Goal: Book appointment/travel/reservation

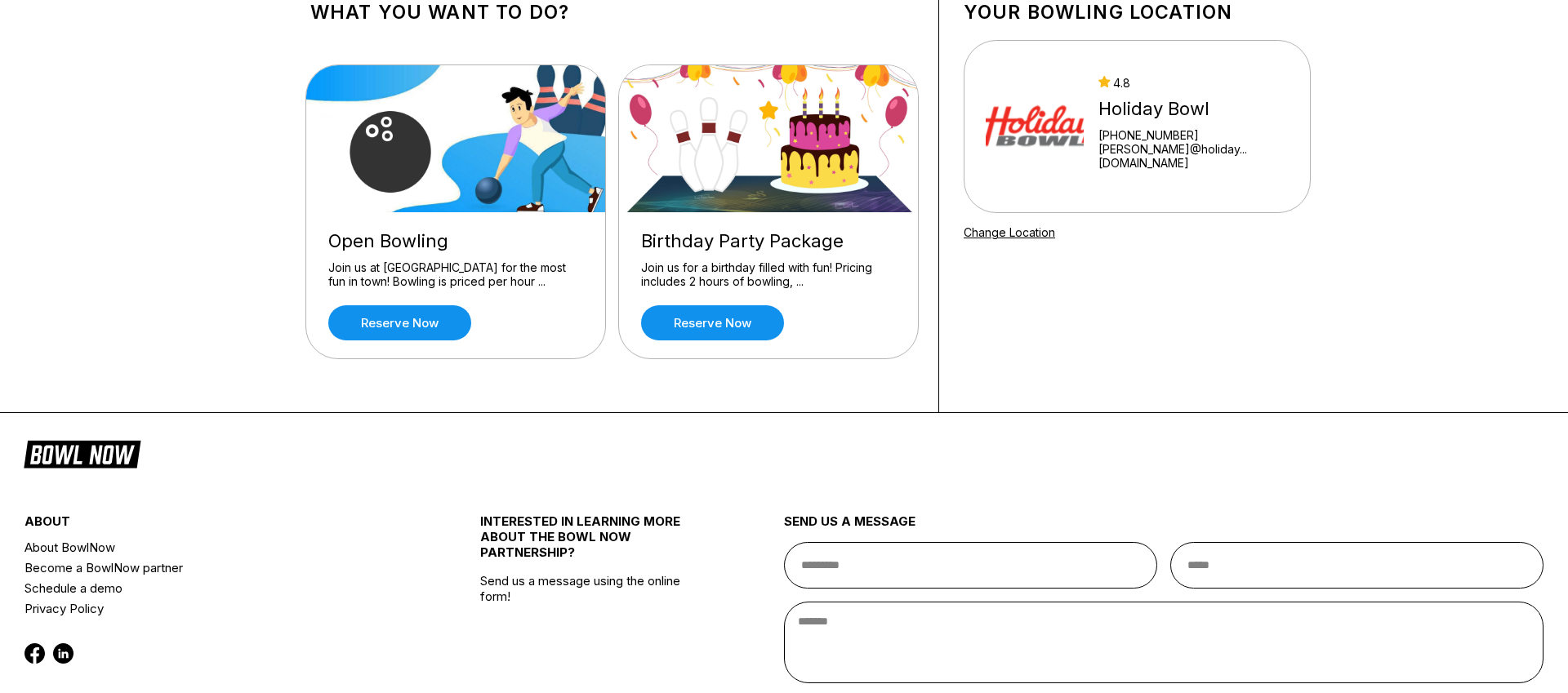
scroll to position [143, 0]
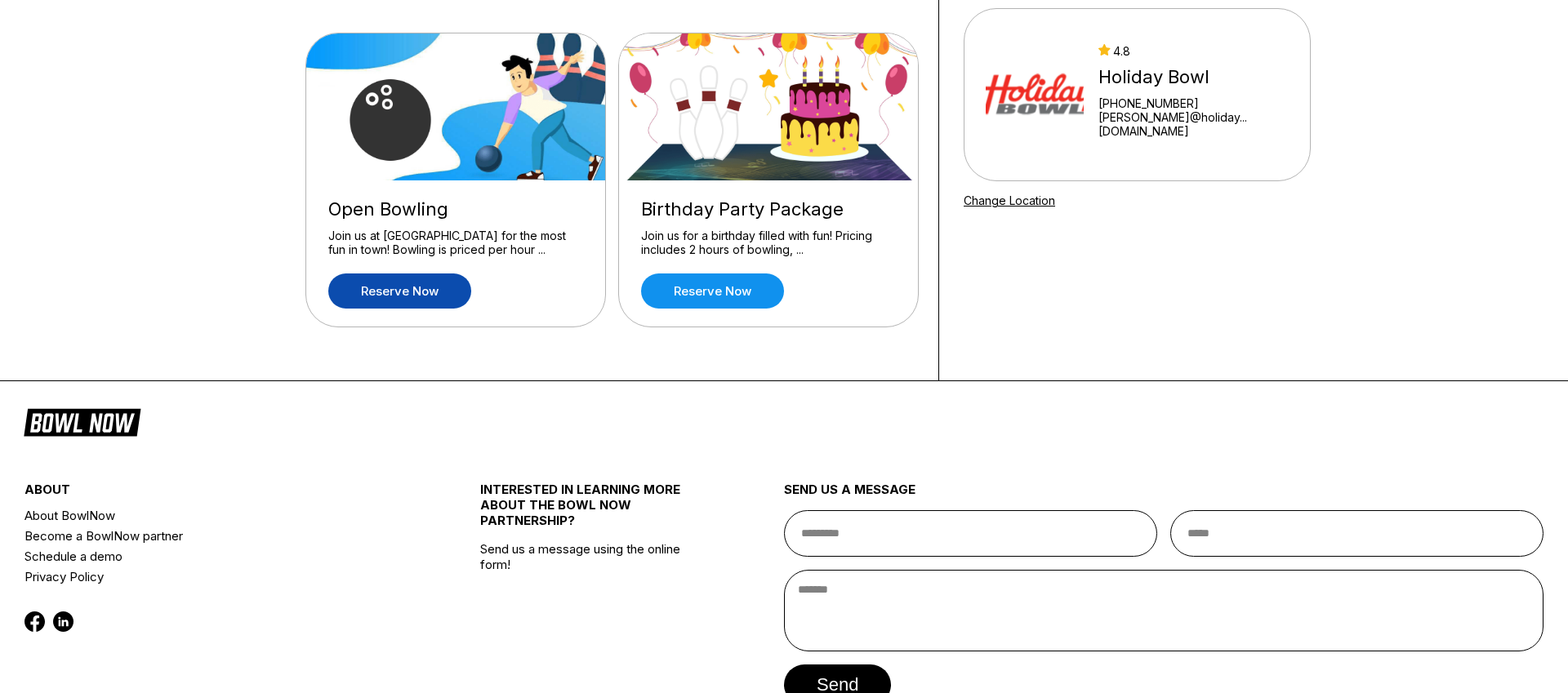
click at [426, 289] on link "Reserve now" at bounding box center [400, 291] width 143 height 35
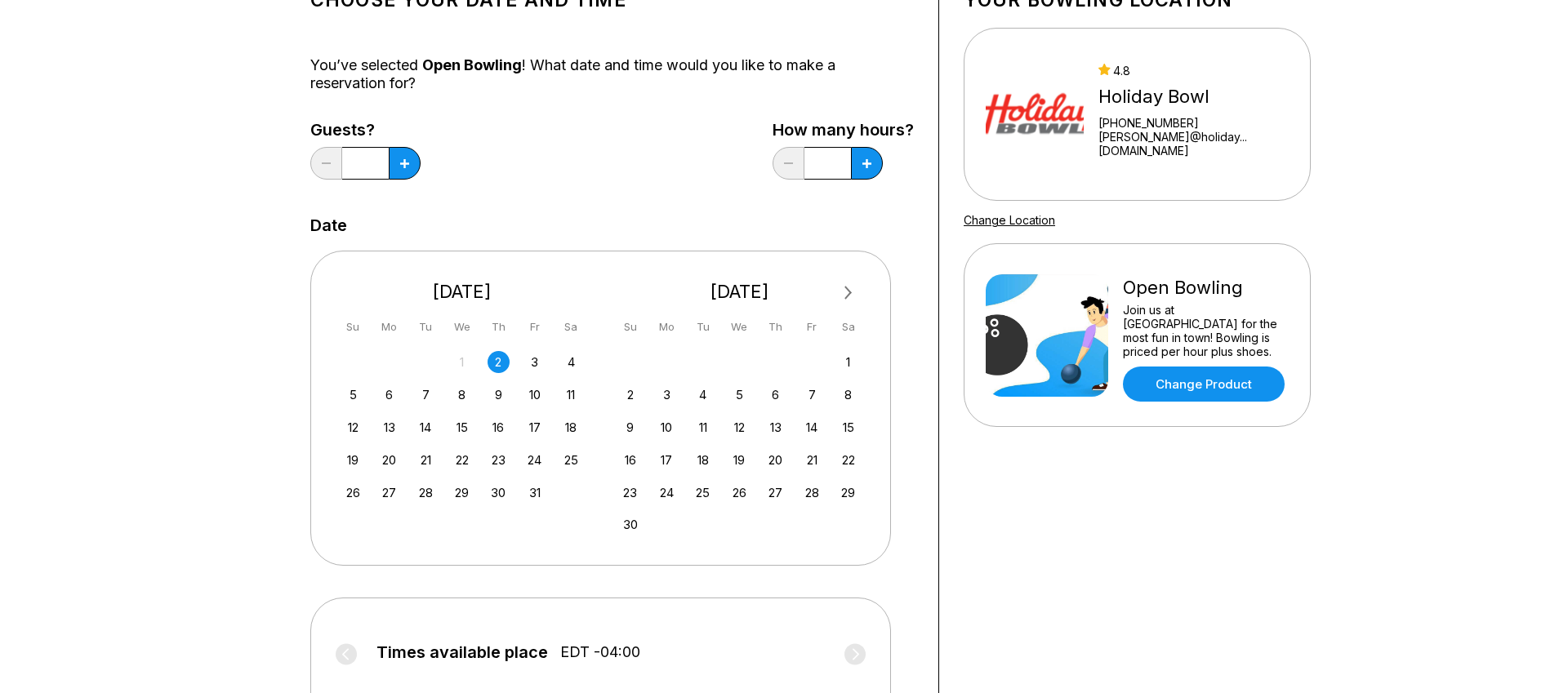
scroll to position [168, 0]
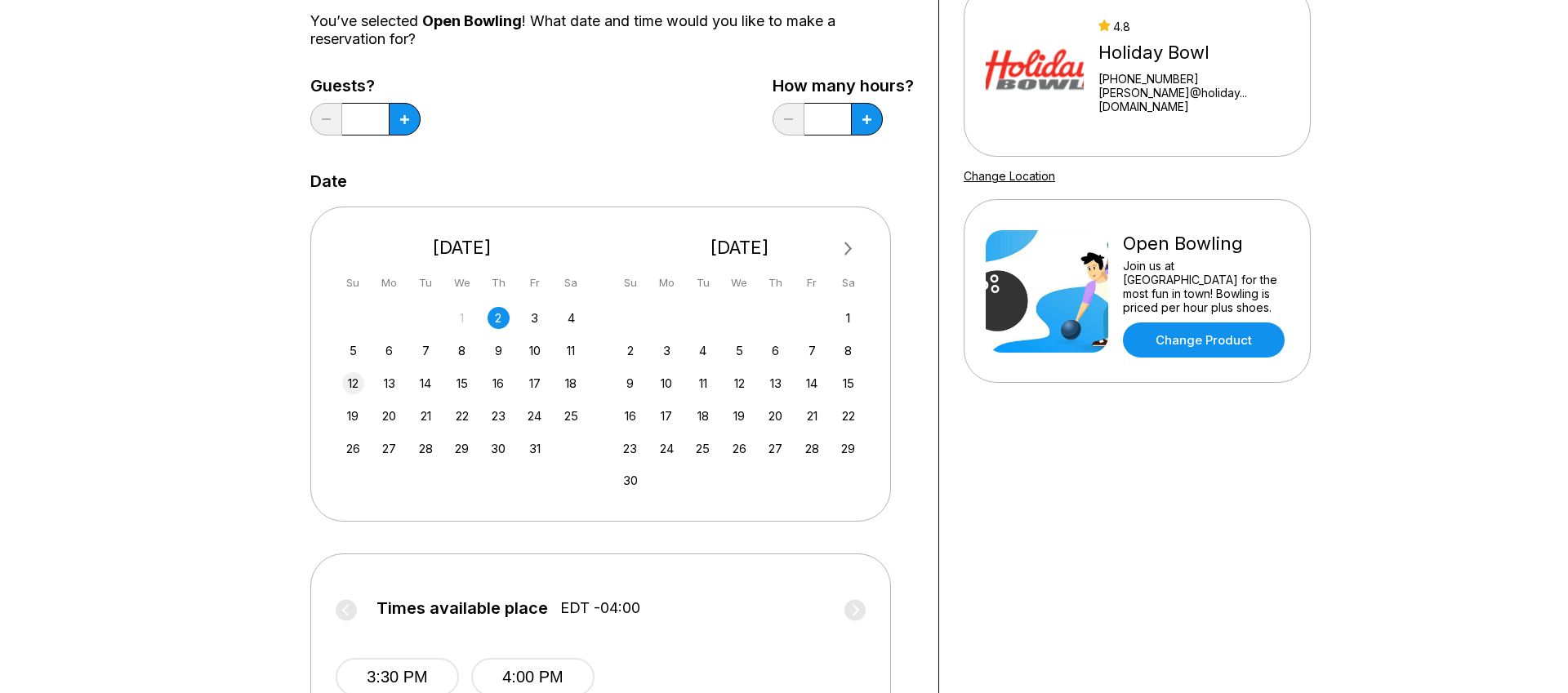
click at [351, 383] on div "12" at bounding box center [353, 383] width 22 height 22
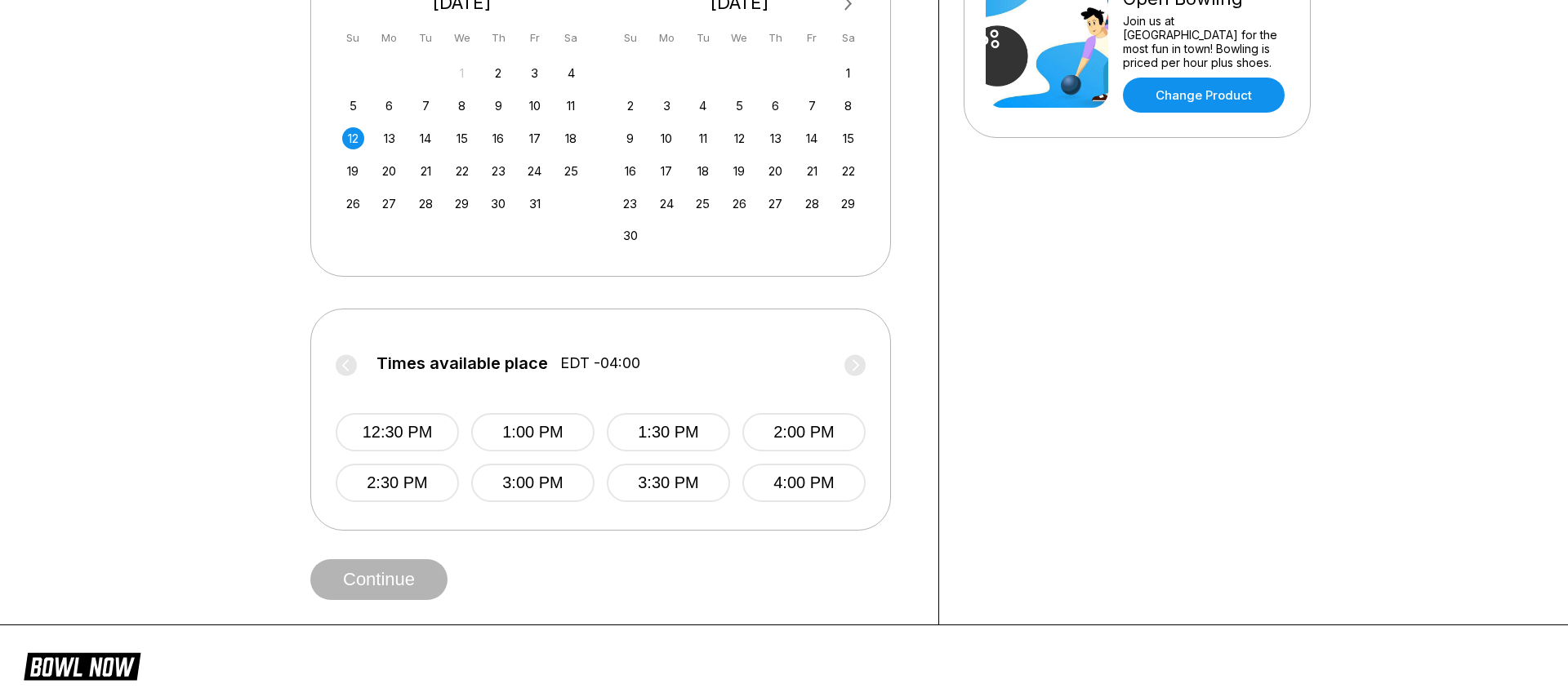
scroll to position [460, 0]
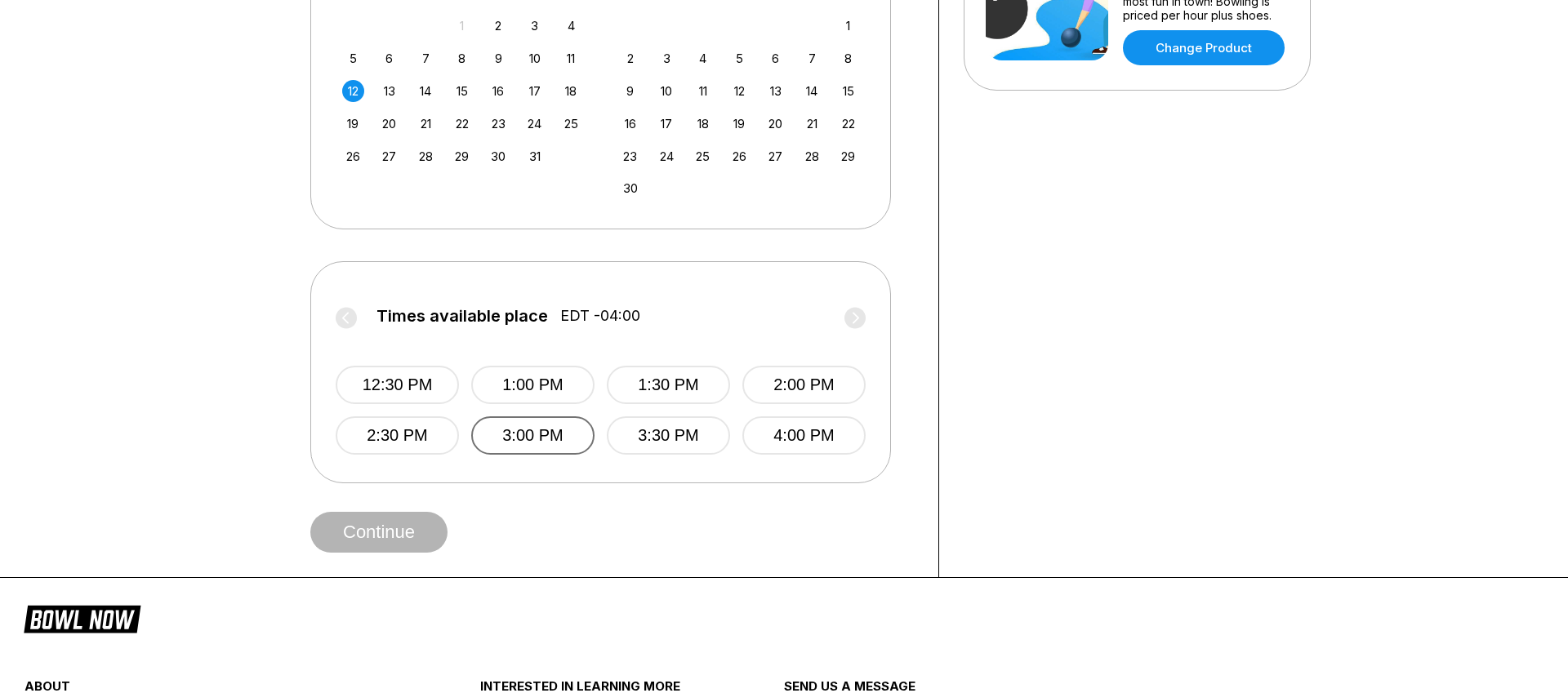
click at [515, 438] on button "3:00 PM" at bounding box center [532, 436] width 123 height 38
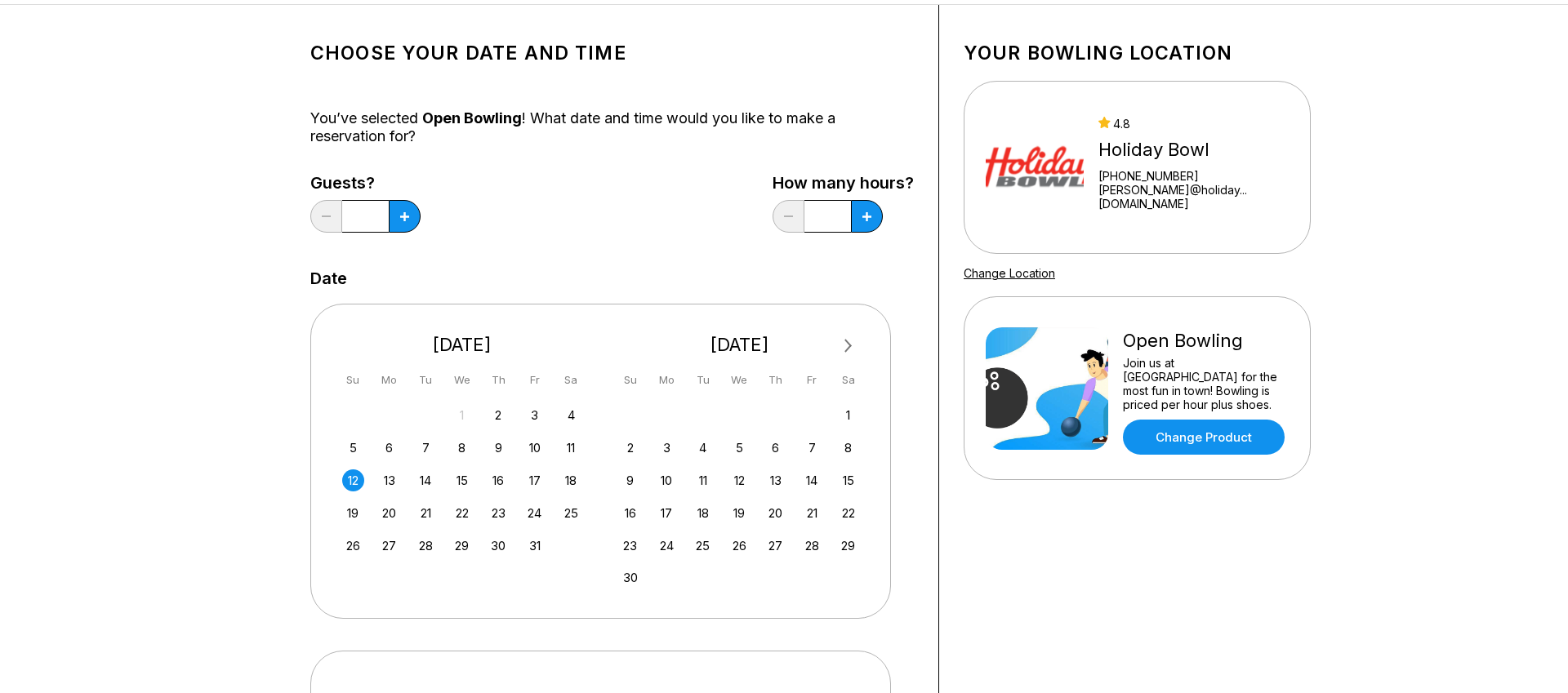
scroll to position [16, 0]
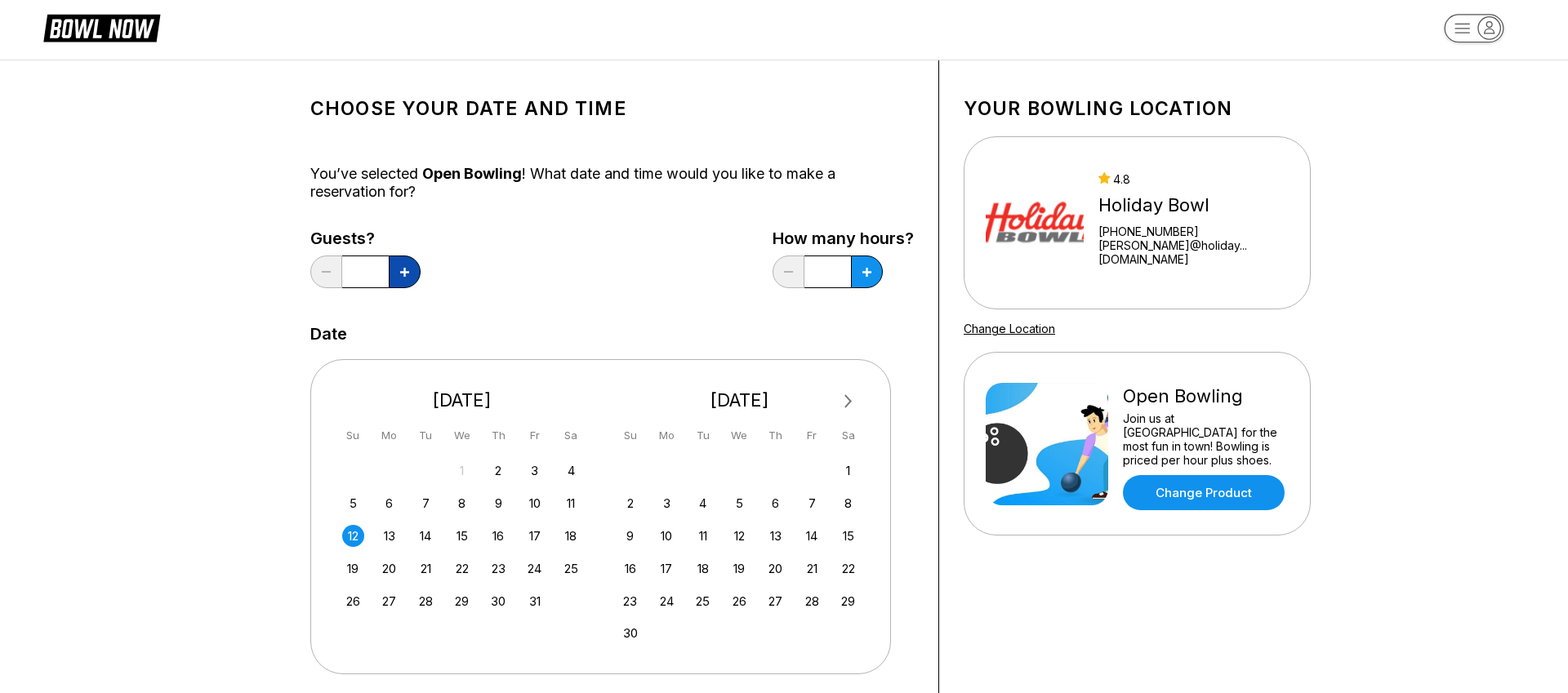
click at [412, 268] on button at bounding box center [405, 272] width 32 height 33
click at [412, 269] on button at bounding box center [405, 272] width 32 height 33
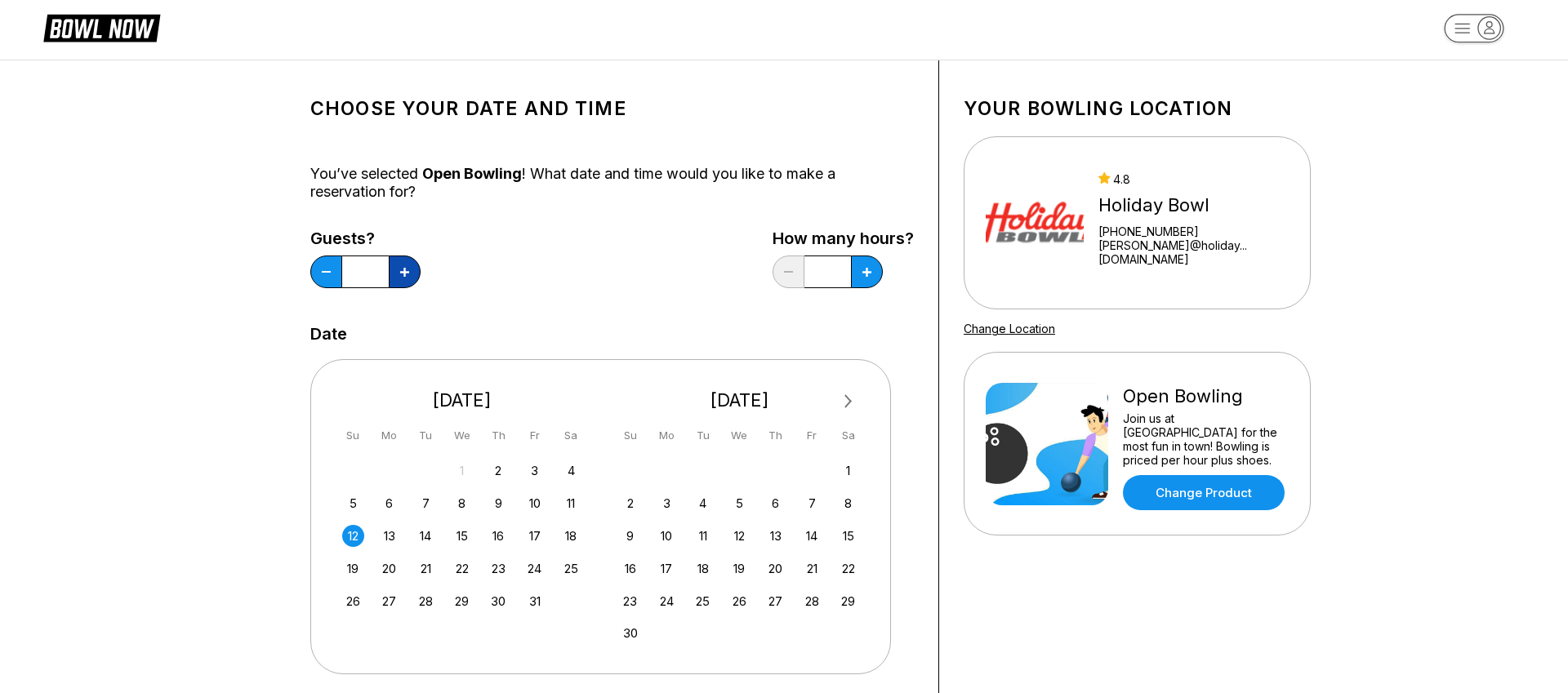
click at [412, 269] on button at bounding box center [405, 272] width 32 height 33
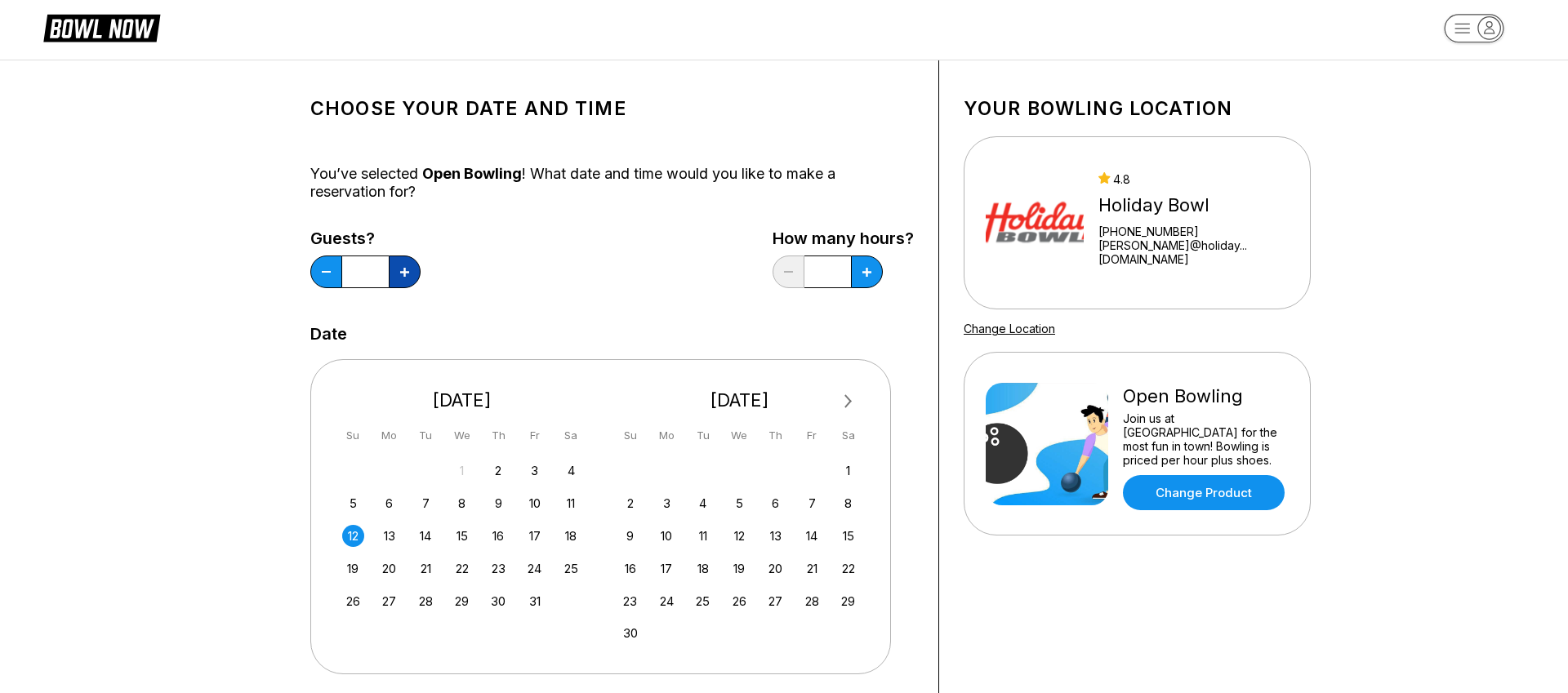
click at [412, 269] on button at bounding box center [405, 272] width 32 height 33
click at [322, 275] on button at bounding box center [326, 272] width 32 height 33
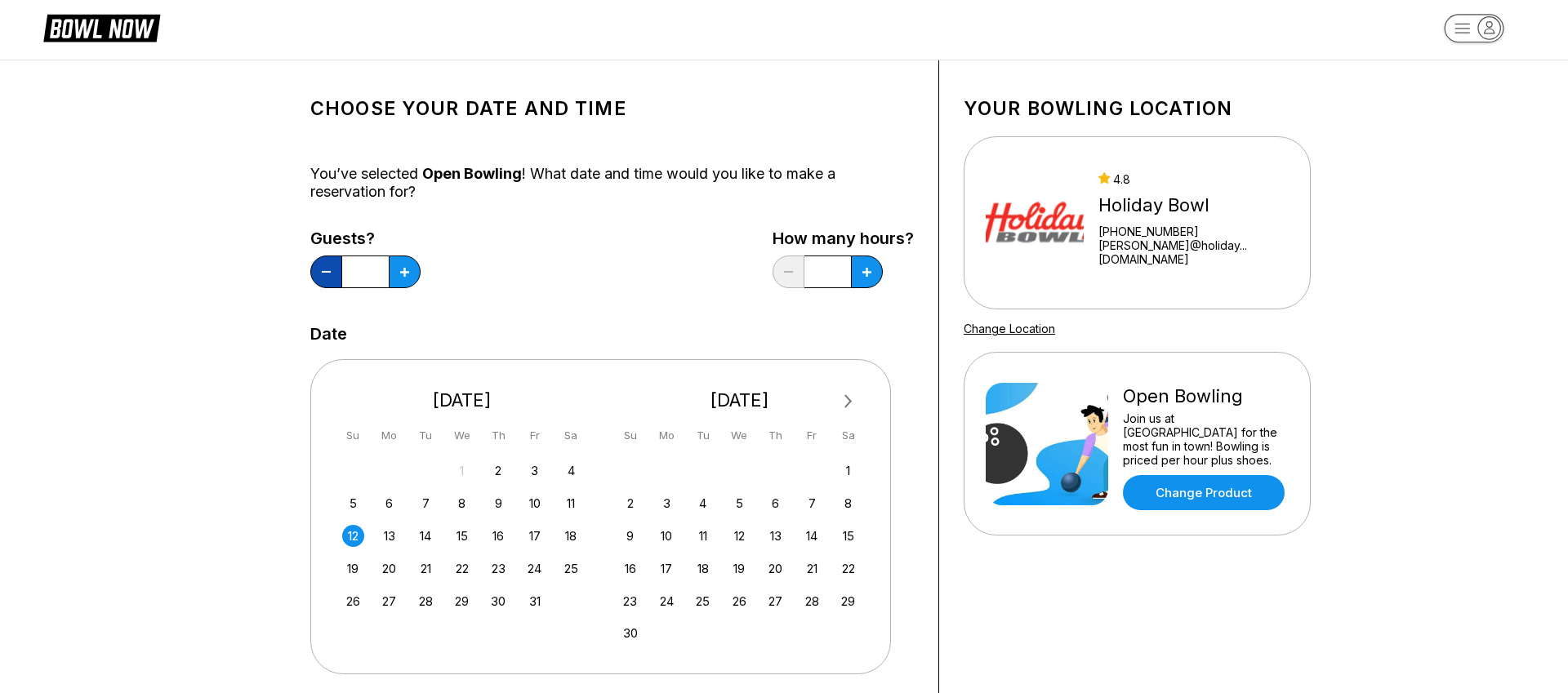
type input "**"
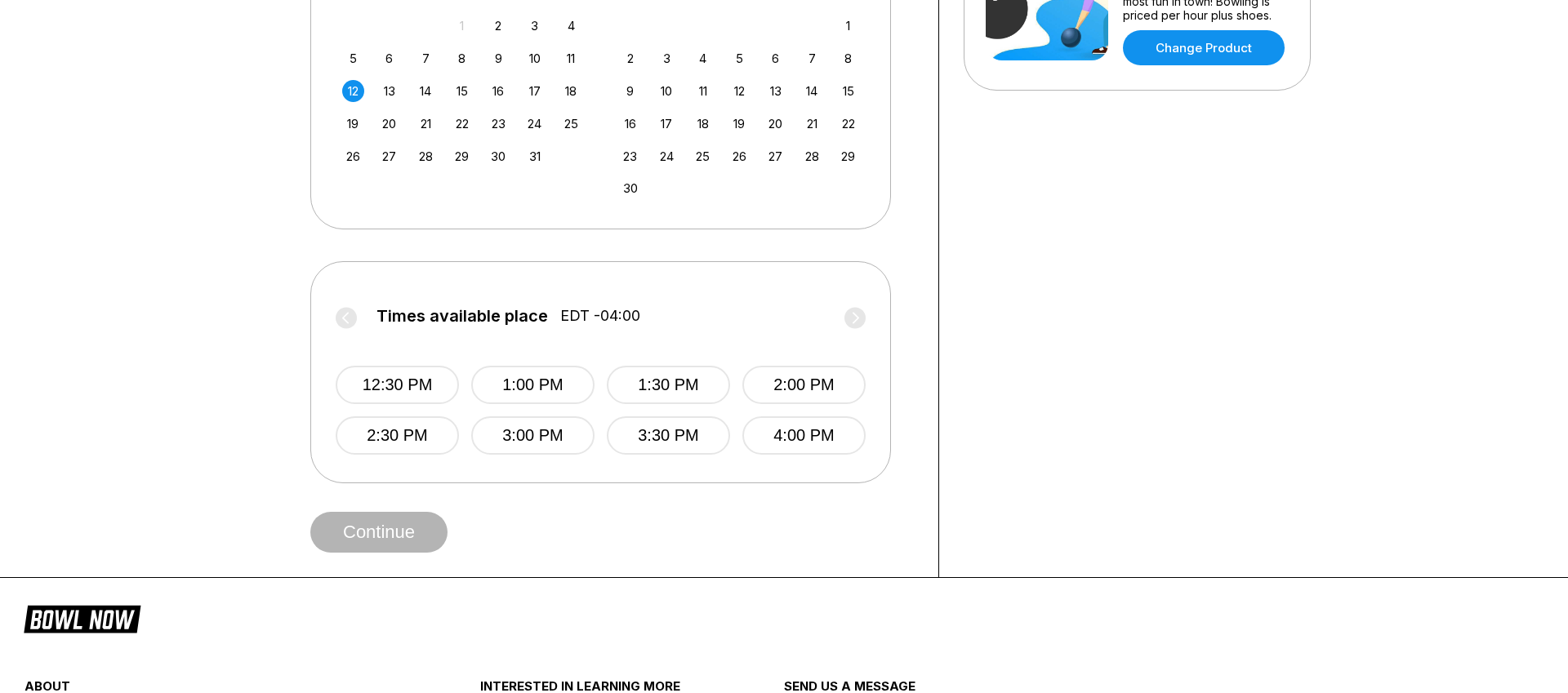
scroll to position [512, 0]
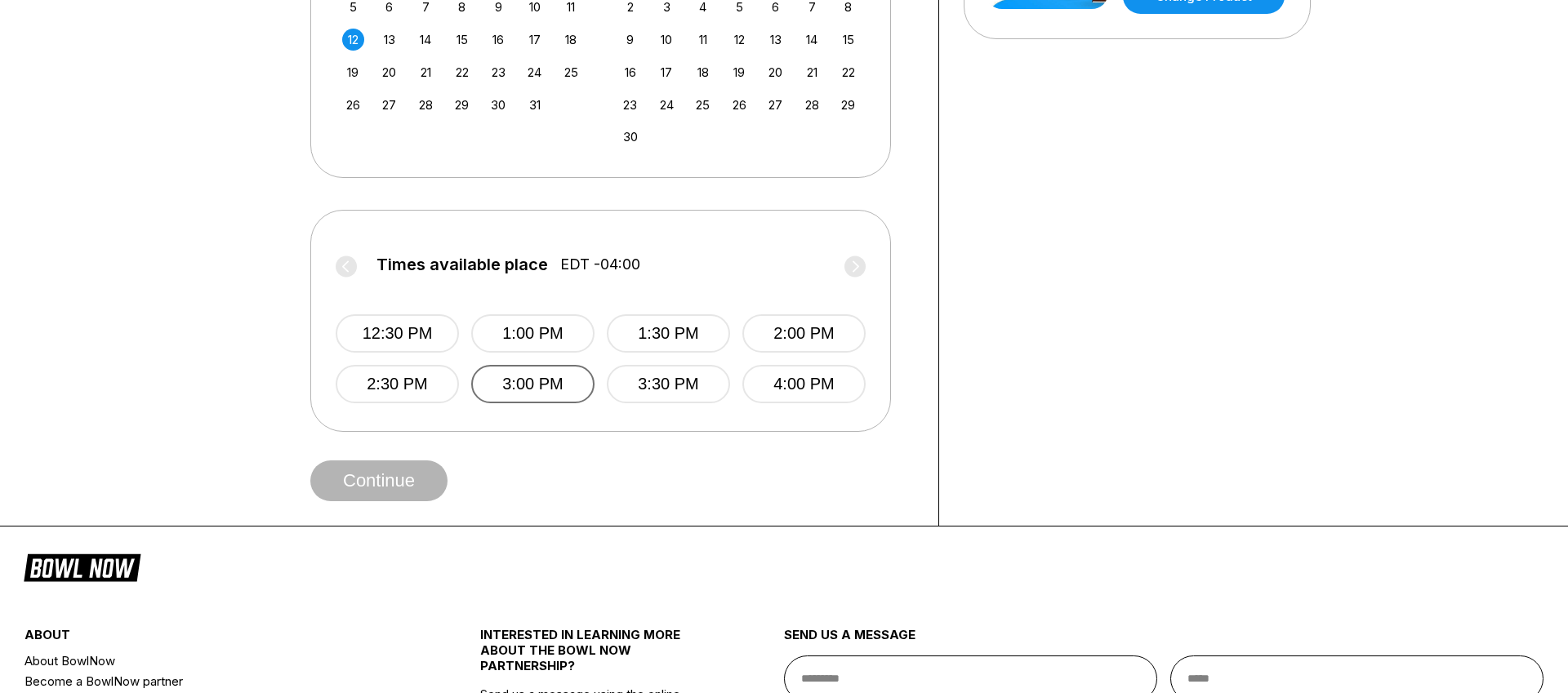
drag, startPoint x: 562, startPoint y: 381, endPoint x: 577, endPoint y: 386, distance: 15.8
click at [562, 381] on button "3:00 PM" at bounding box center [532, 384] width 123 height 38
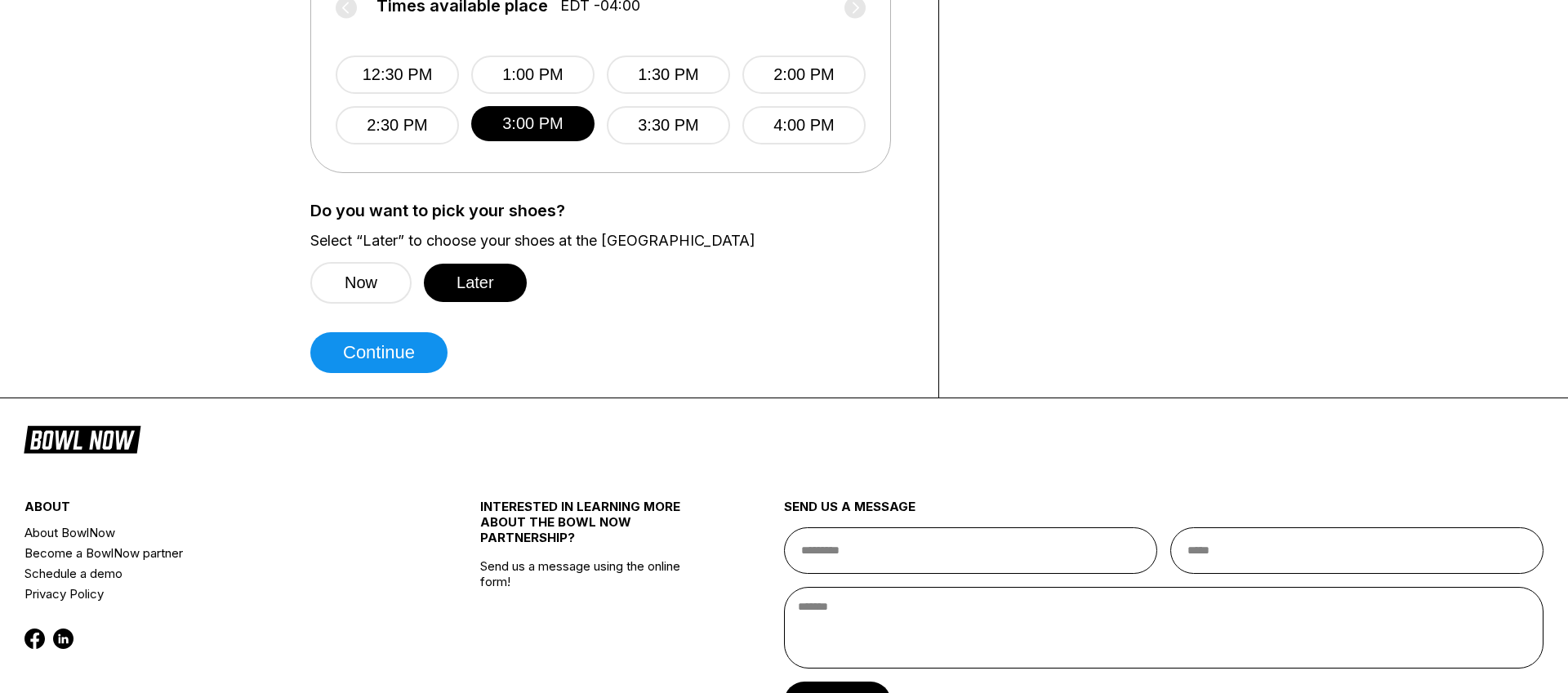
scroll to position [807, 0]
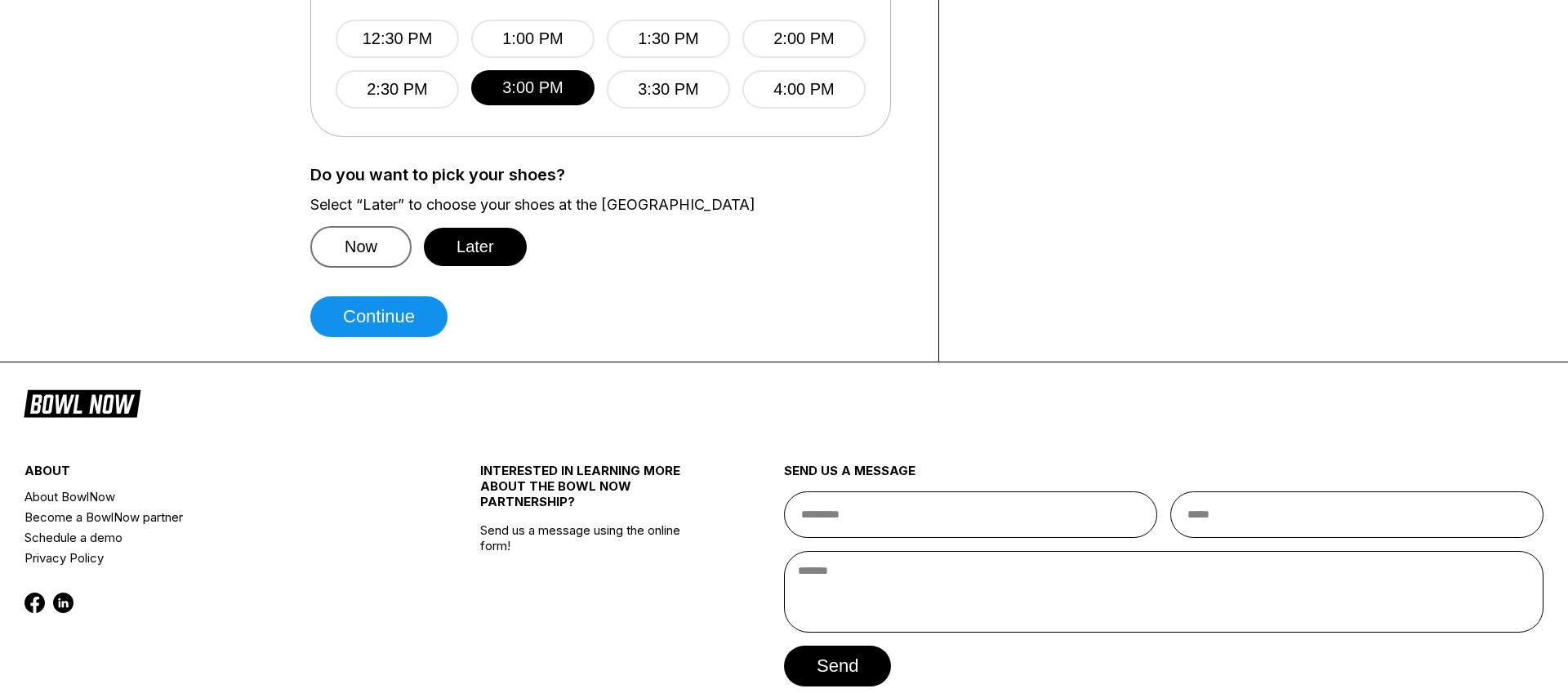
click at [376, 236] on button "Now" at bounding box center [361, 247] width 101 height 42
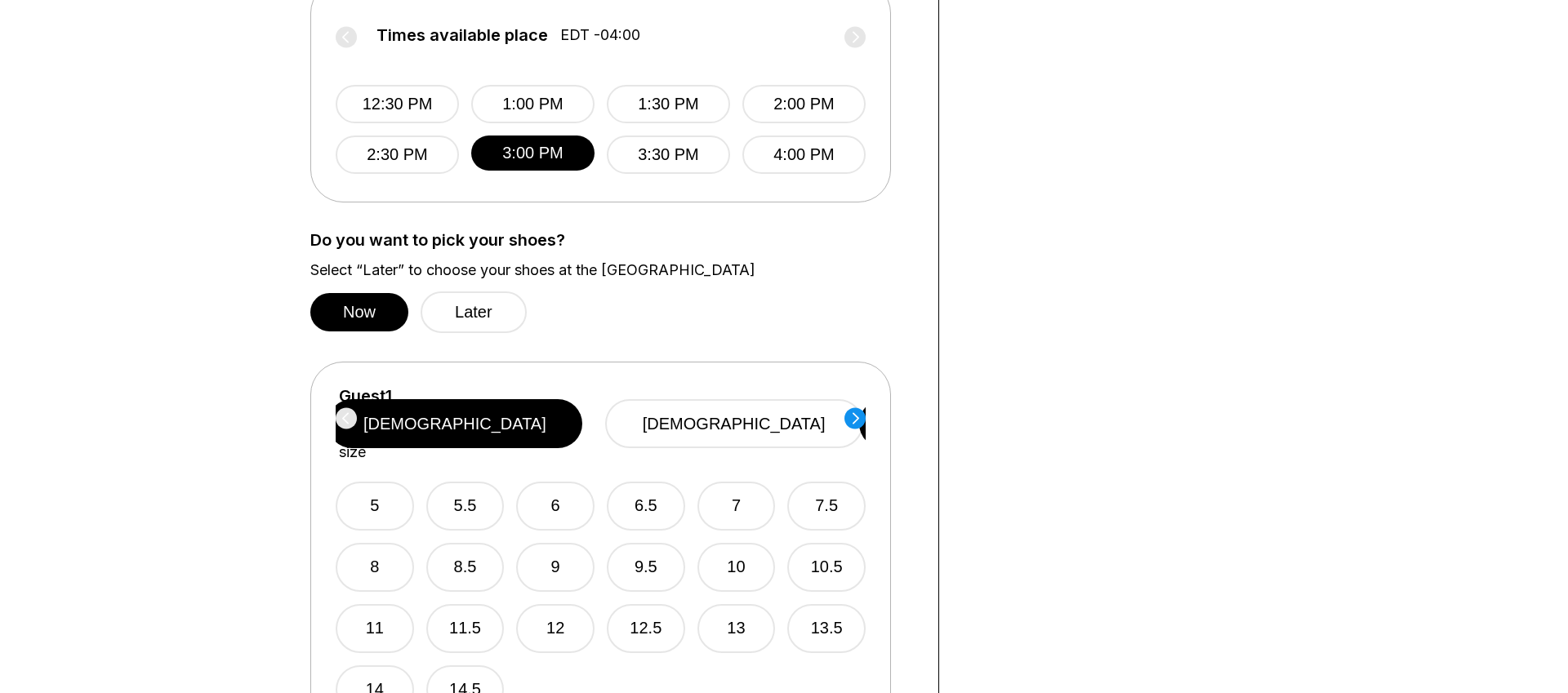
scroll to position [740, 0]
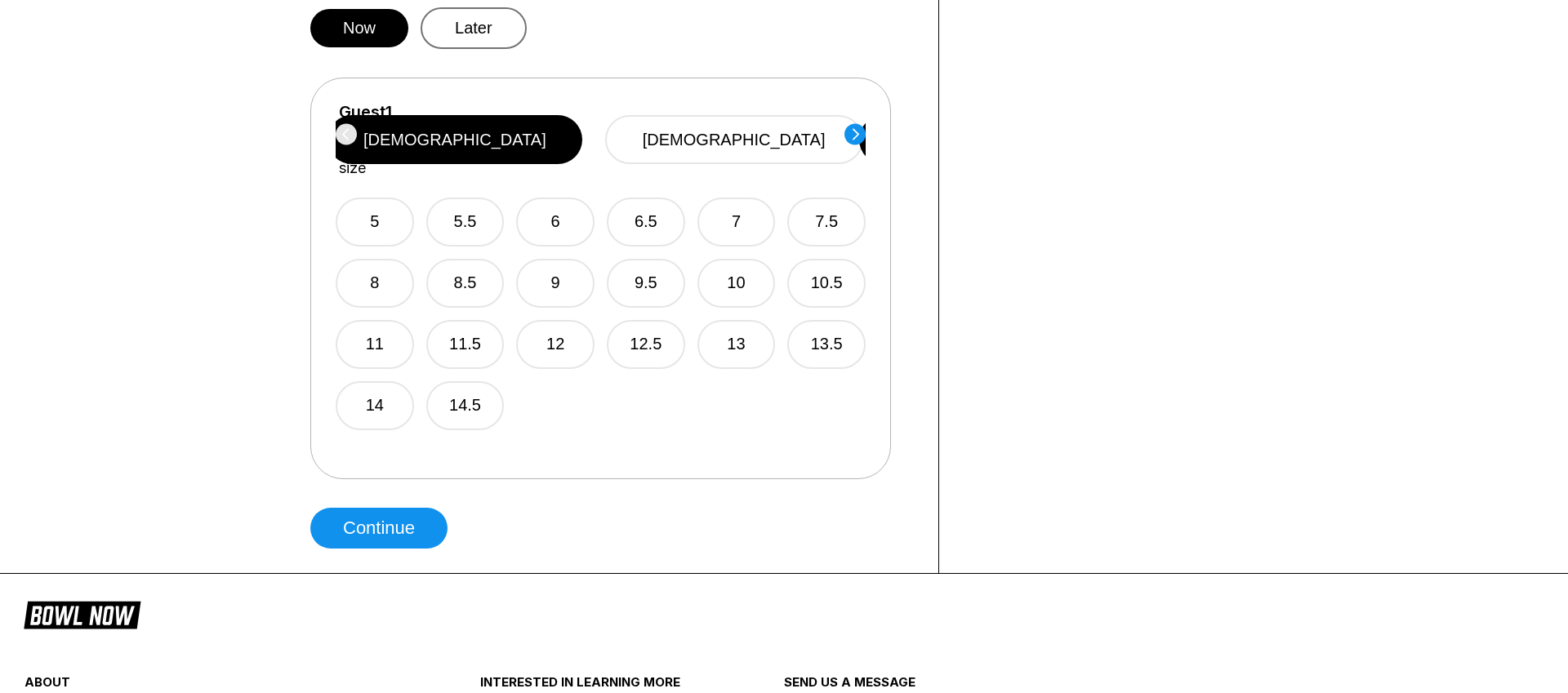
click at [463, 29] on button "Later" at bounding box center [474, 28] width 106 height 42
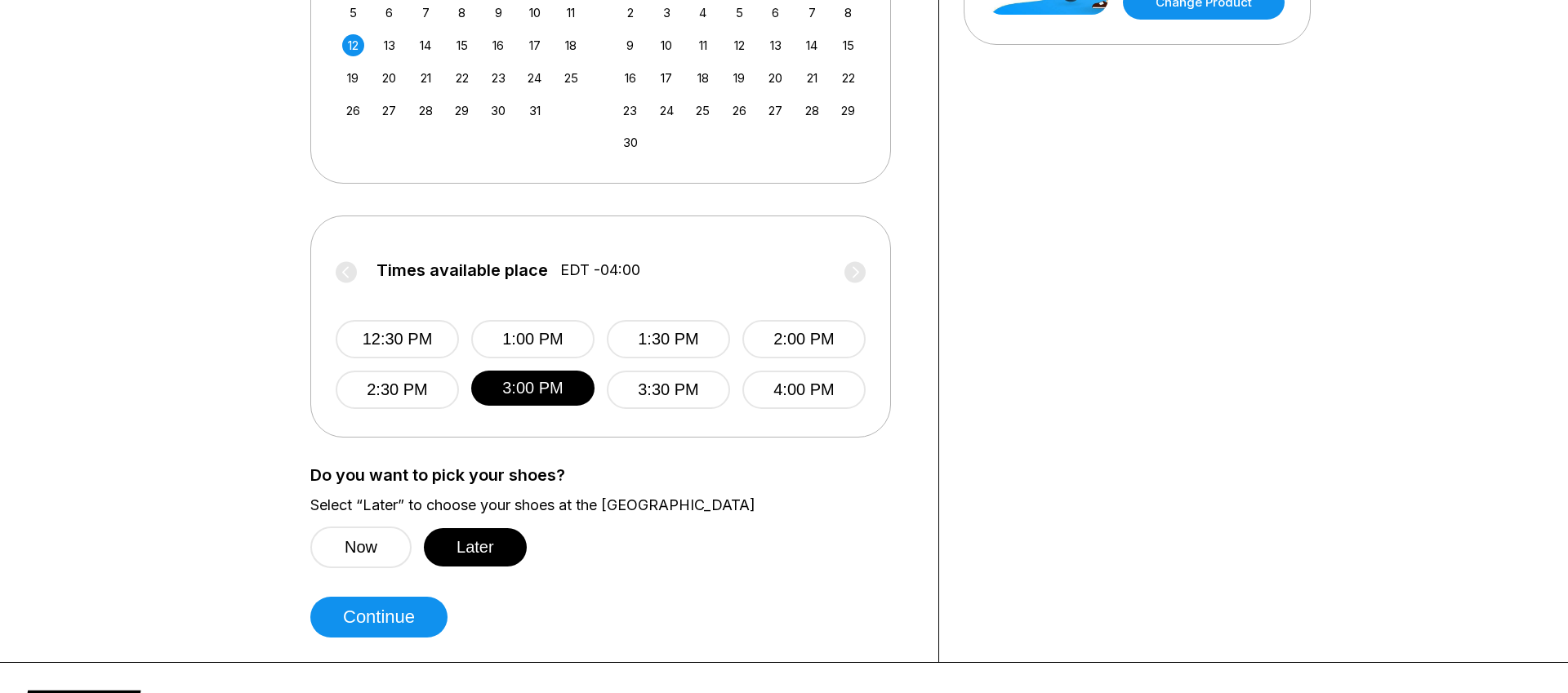
scroll to position [0, 0]
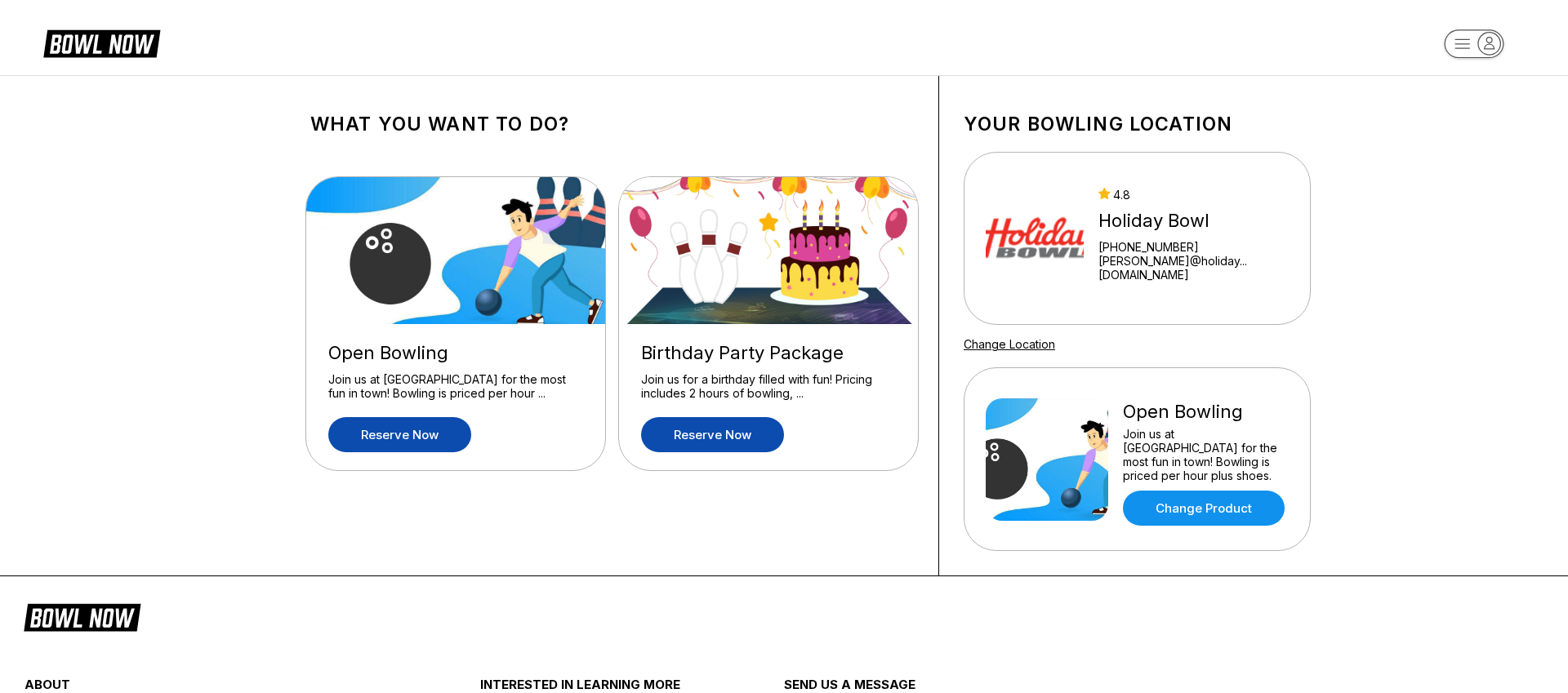
click at [705, 445] on link "Reserve now" at bounding box center [712, 435] width 143 height 35
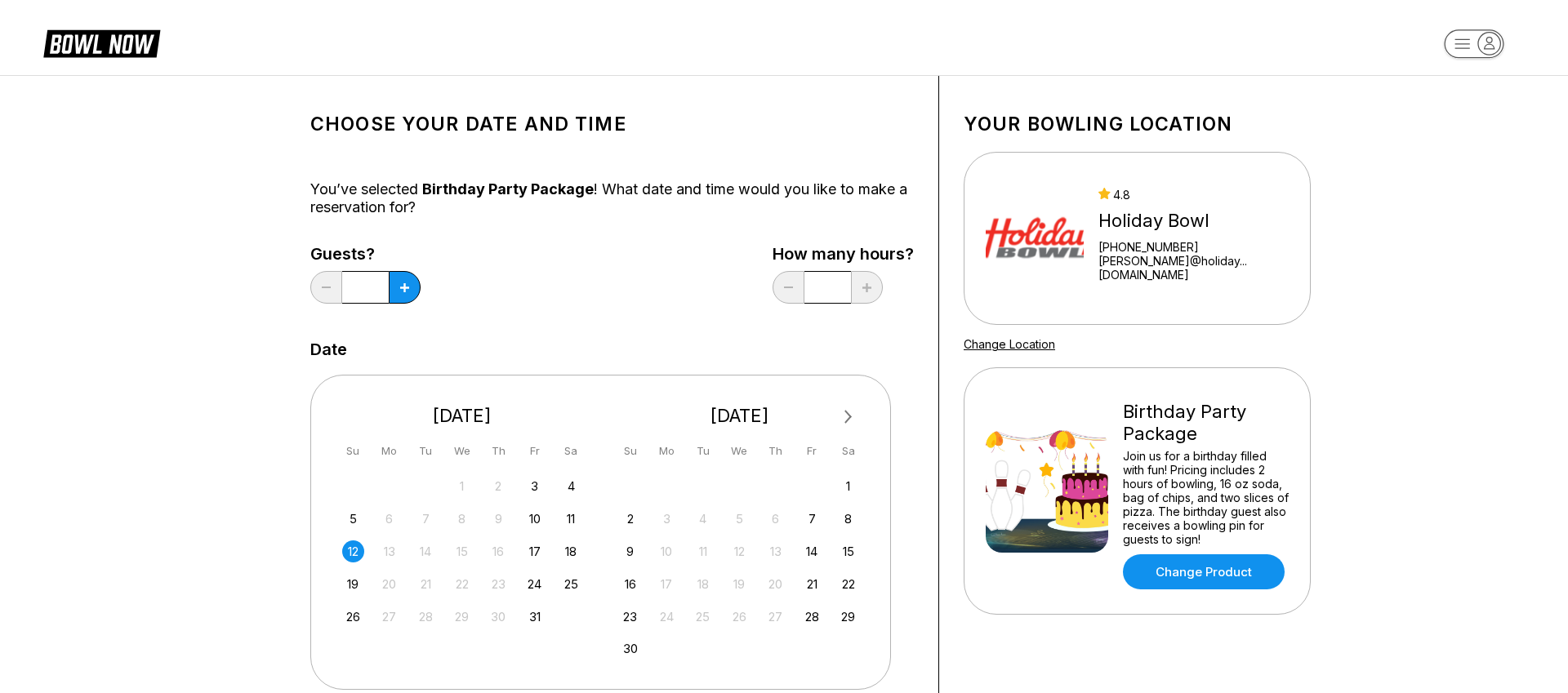
scroll to position [1, 0]
